Goal: Answer question/provide support

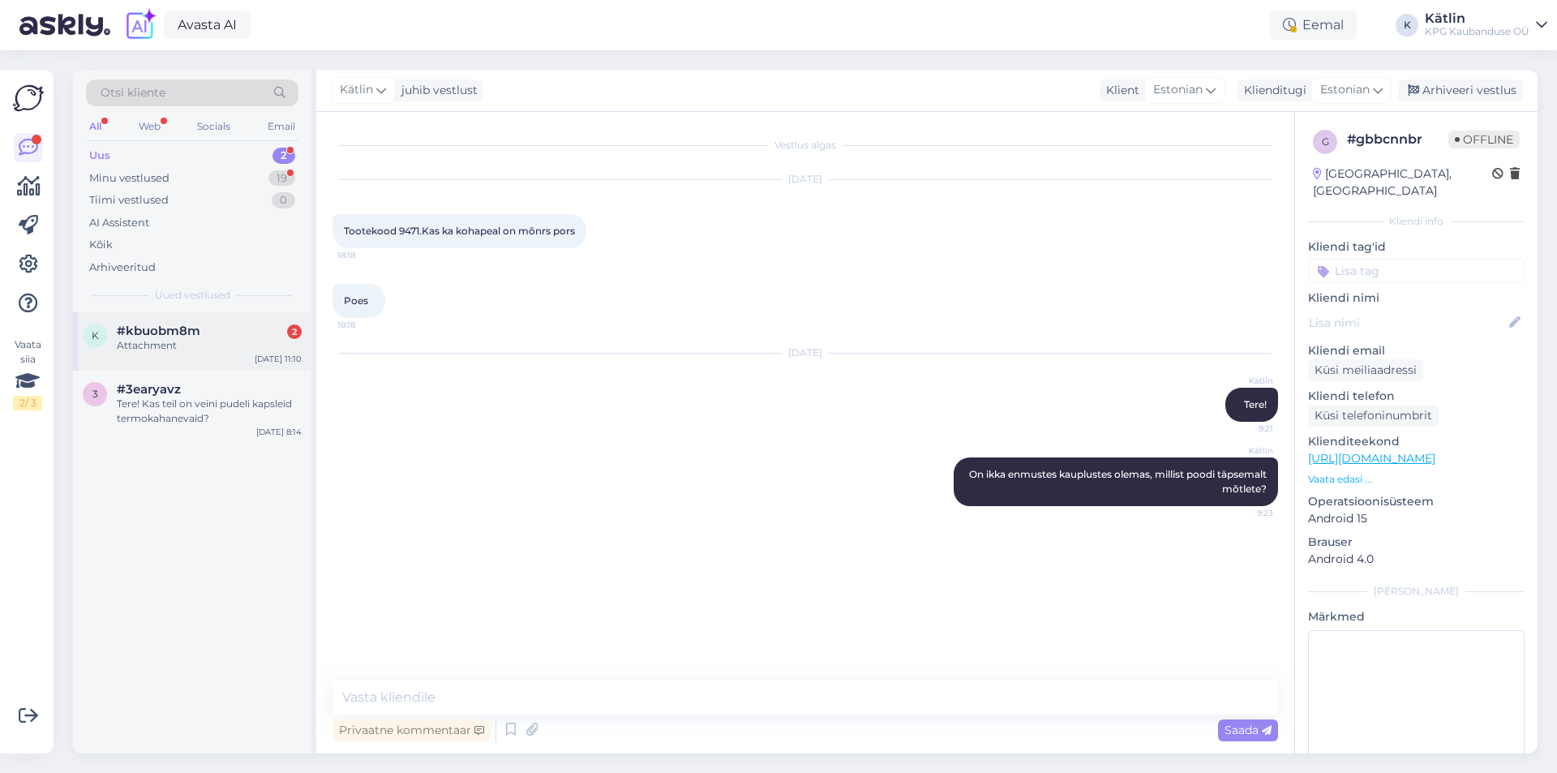
click at [232, 330] on div "#kbuobm8m 2" at bounding box center [209, 331] width 185 height 15
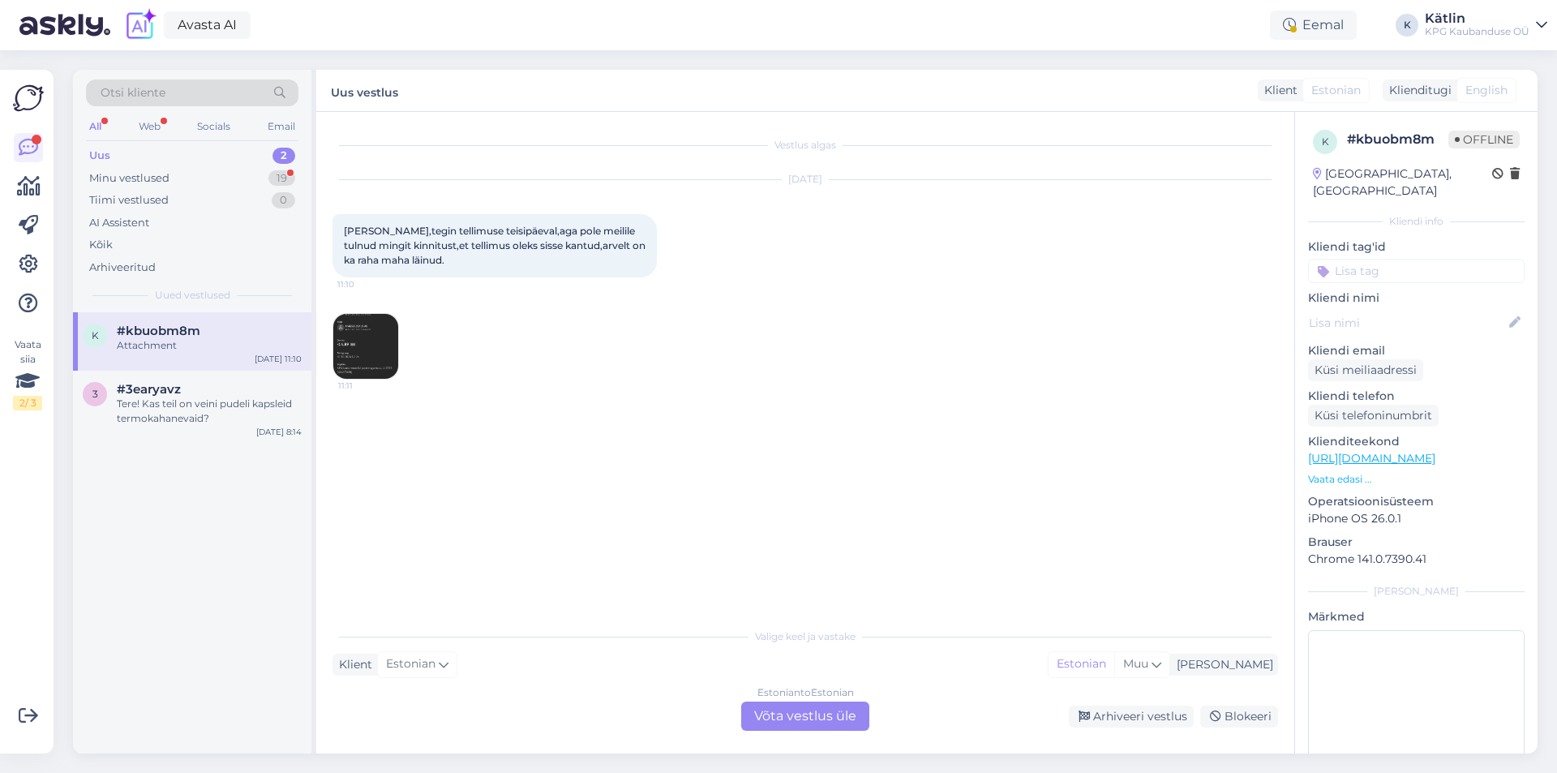
click at [375, 350] on img at bounding box center [365, 346] width 65 height 65
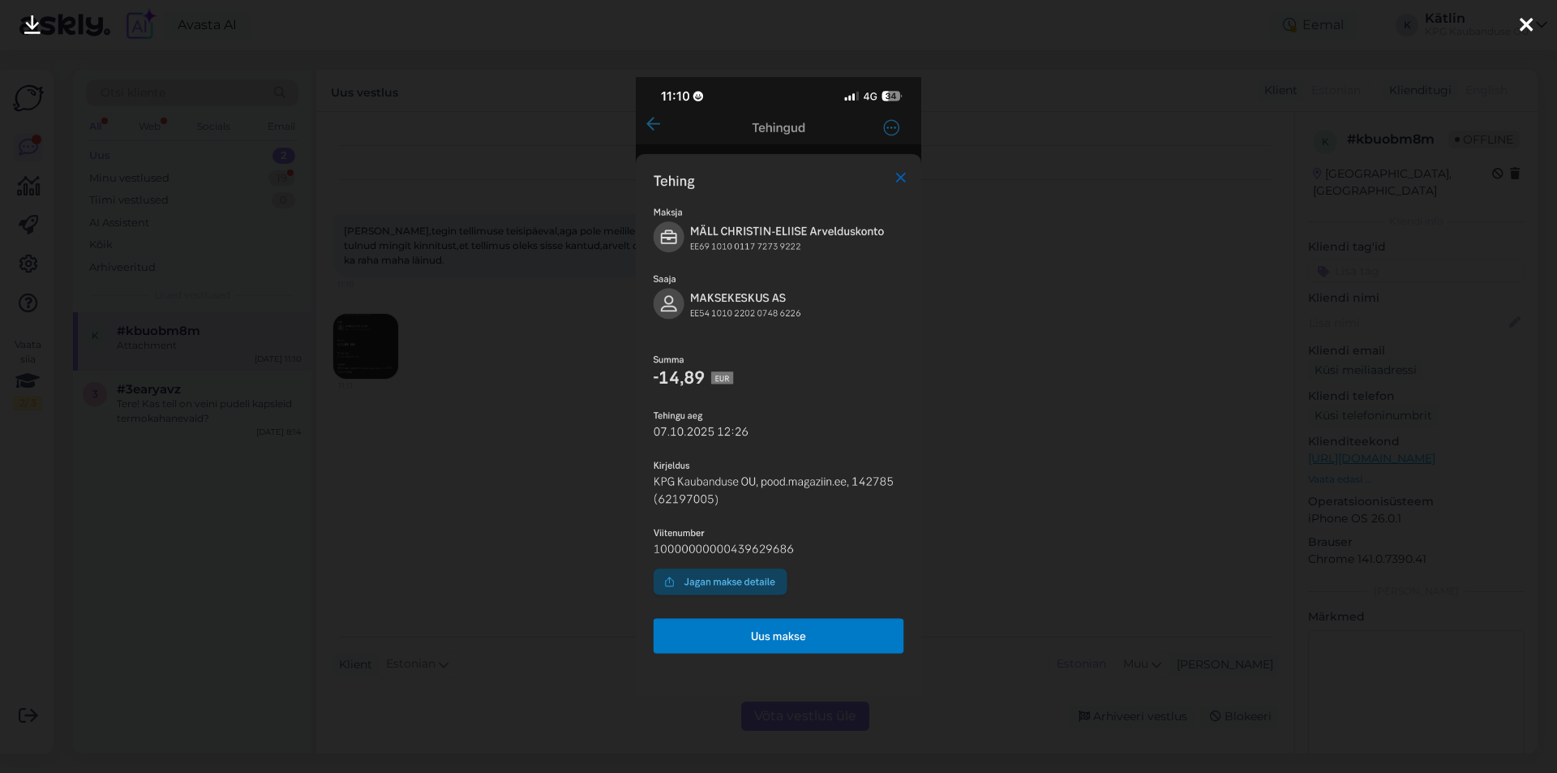
click at [1039, 434] on div at bounding box center [778, 386] width 1557 height 773
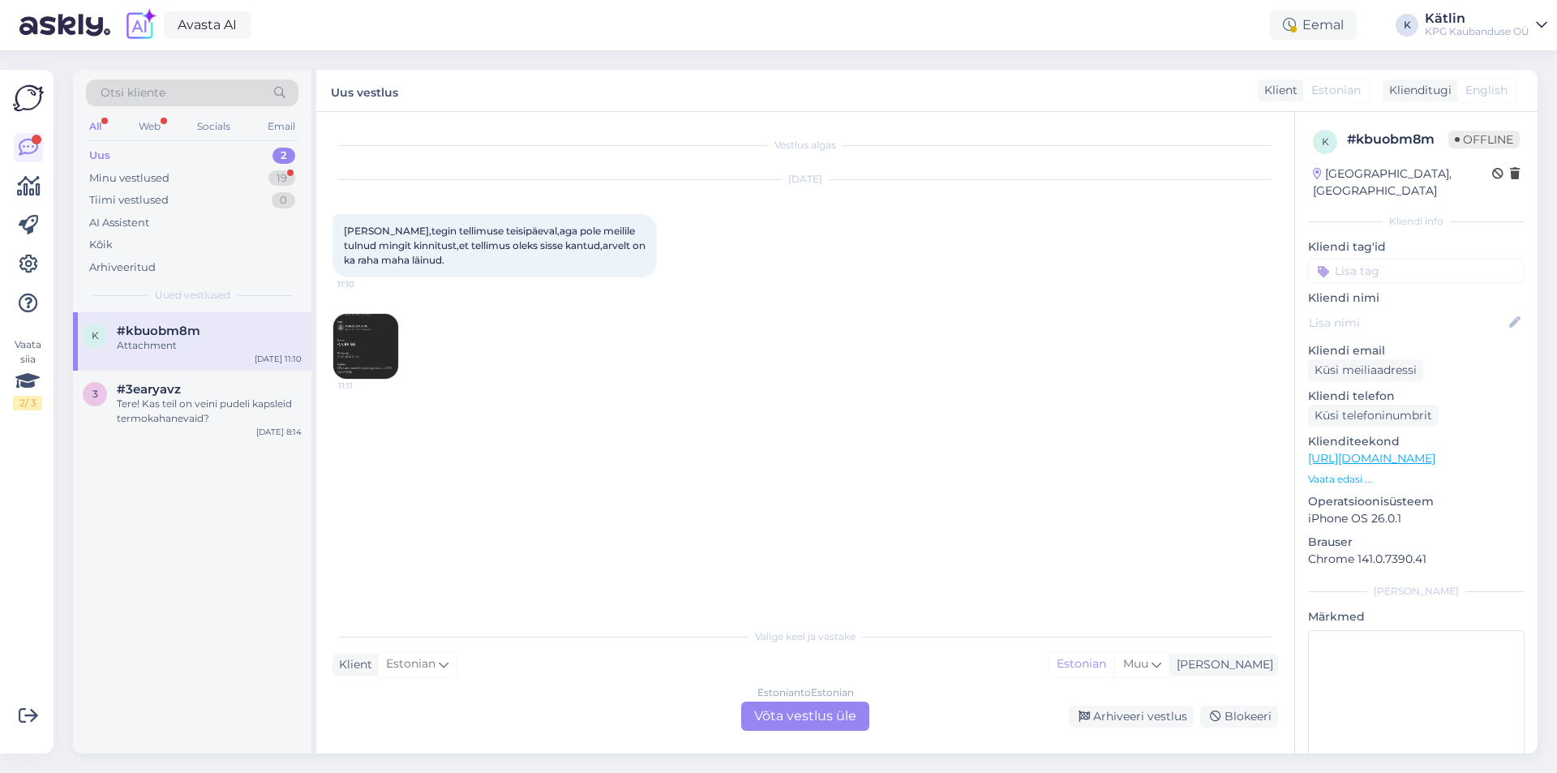
click at [363, 362] on img at bounding box center [365, 346] width 65 height 65
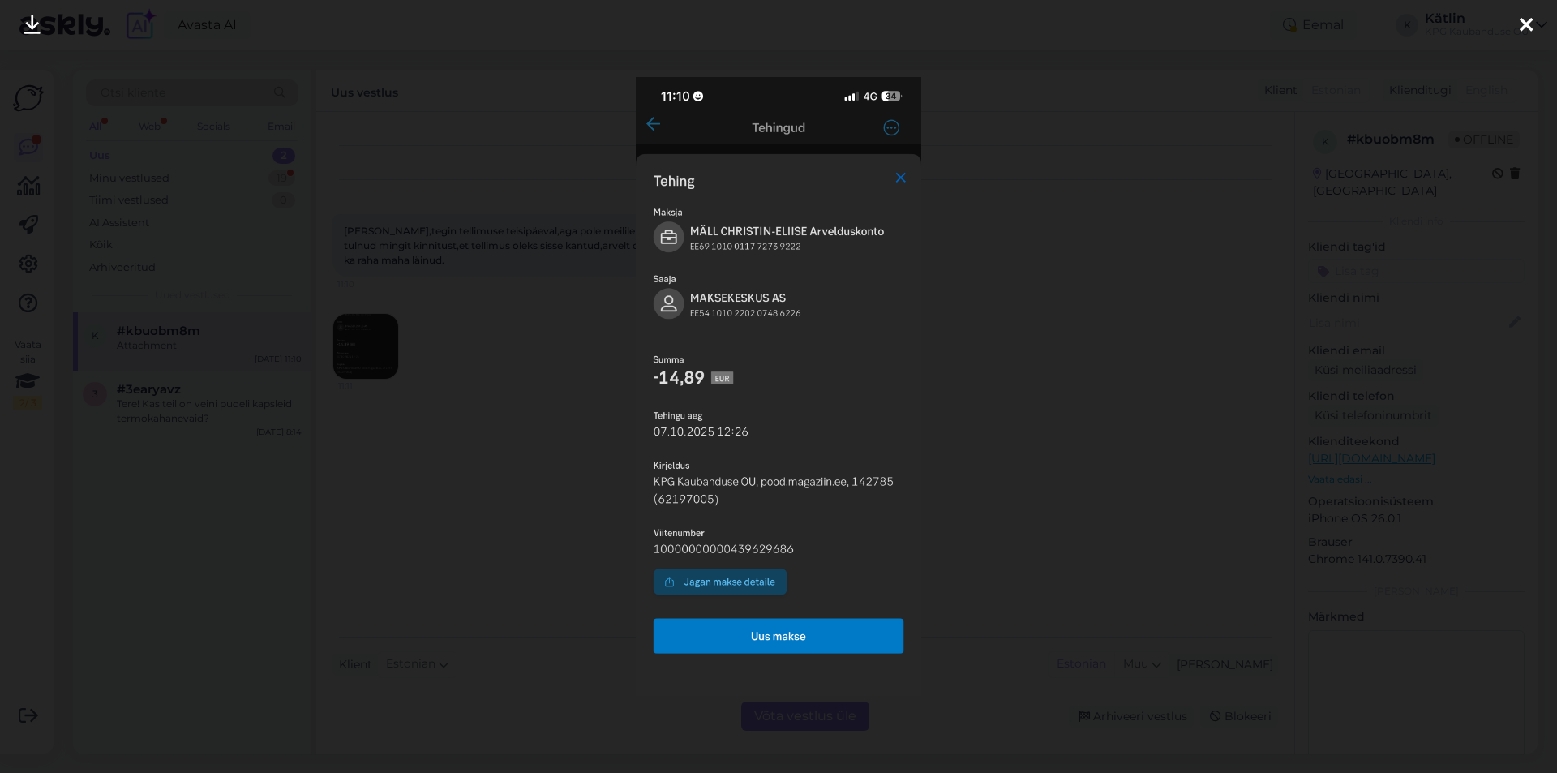
click at [1091, 68] on div at bounding box center [778, 386] width 1557 height 773
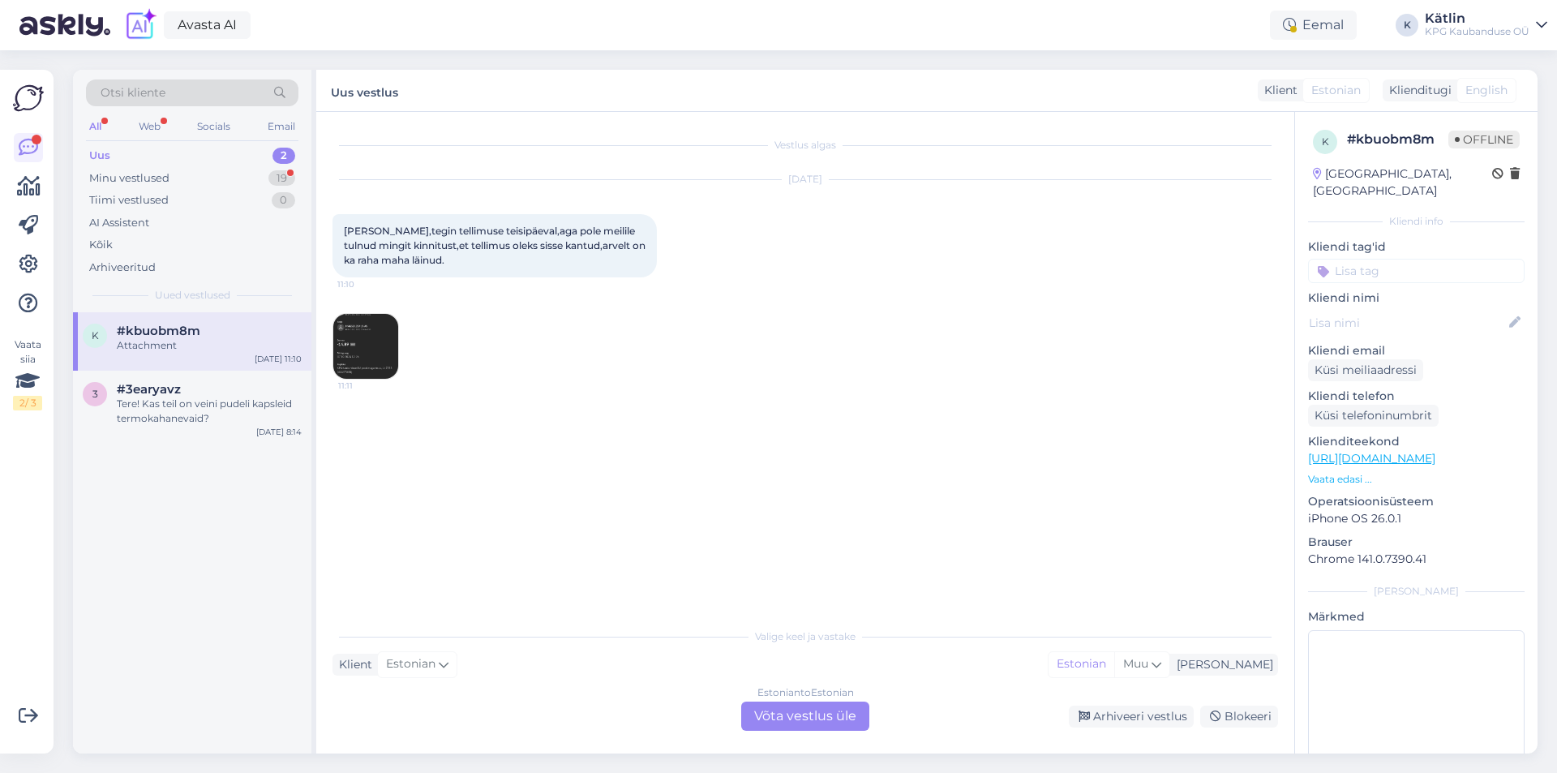
click at [805, 703] on div "Estonian to Estonian Võta vestlus üle" at bounding box center [805, 716] width 128 height 29
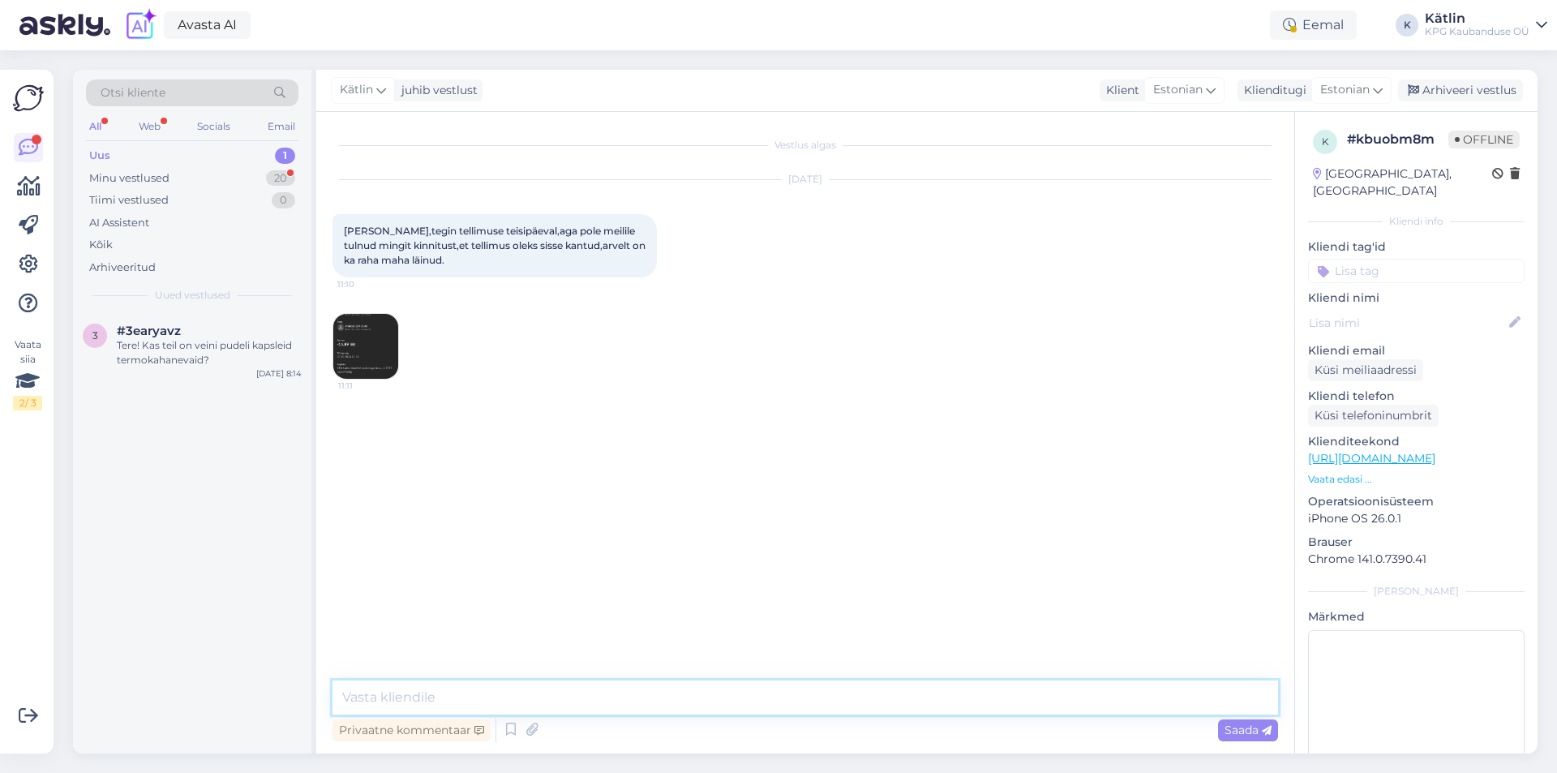
click at [788, 699] on textarea at bounding box center [806, 698] width 946 height 34
type textarea "Tere!"
paste textarea "E-posti aadress: [EMAIL_ADDRESS][DOMAIN_NAME]"
type textarea "Teie sisestatud meil oli selline: E-posti aadress: [EMAIL_ADDRESS][DOMAIN_NAME]"
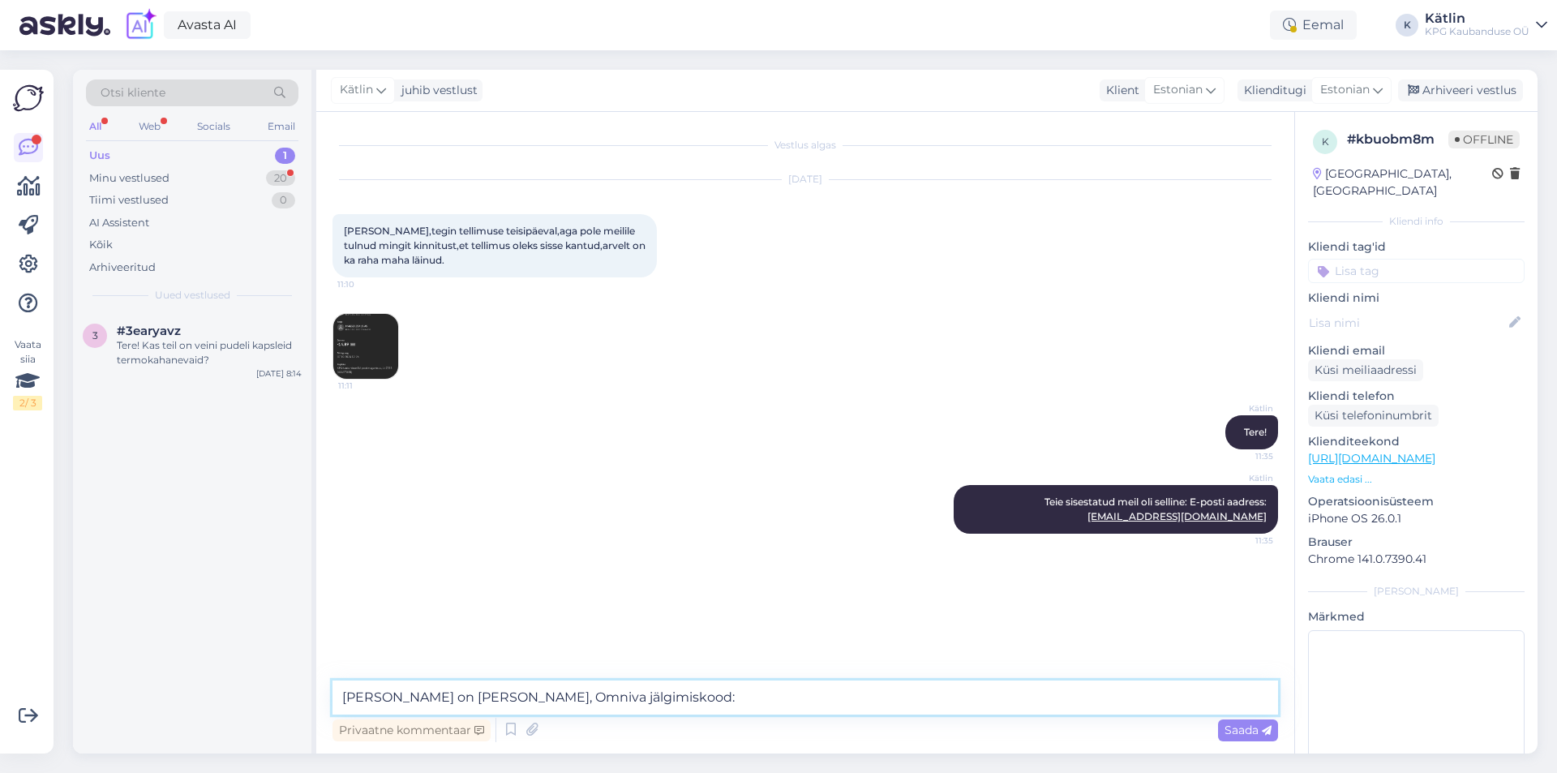
paste textarea "CC861067095EE"
type textarea "[PERSON_NAME] on [PERSON_NAME], Omniva jälgimiskood: CC861067095EE"
